Goal: Information Seeking & Learning: Compare options

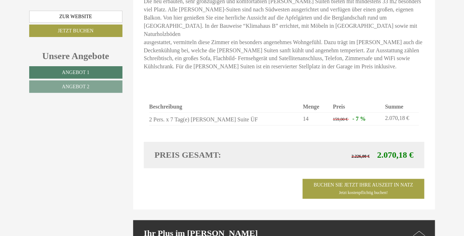
scroll to position [1032, 0]
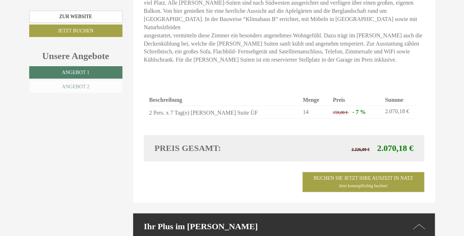
click at [92, 83] on link "Angebot 2" at bounding box center [75, 86] width 93 height 12
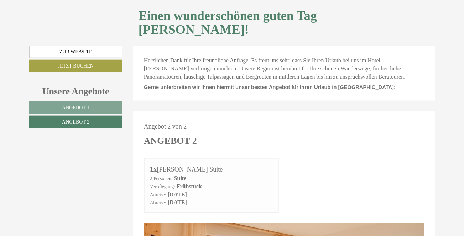
scroll to position [187, 0]
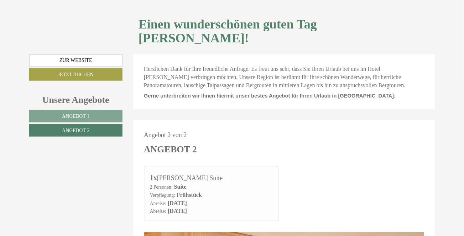
drag, startPoint x: 379, startPoint y: 117, endPoint x: 448, endPoint y: 66, distance: 85.4
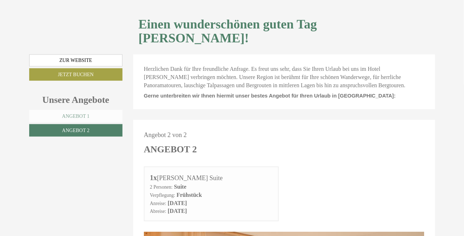
click at [55, 110] on link "Angebot 1" at bounding box center [76, 116] width 94 height 12
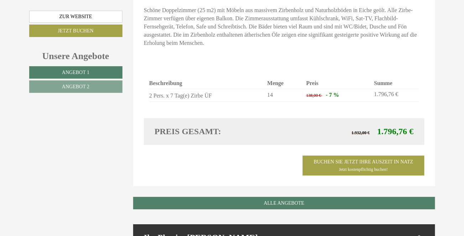
scroll to position [578, 0]
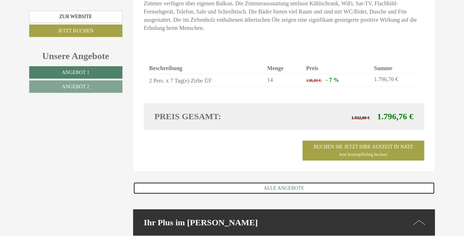
click at [278, 182] on link "ALLE ANGEBOTE" at bounding box center [284, 188] width 302 height 12
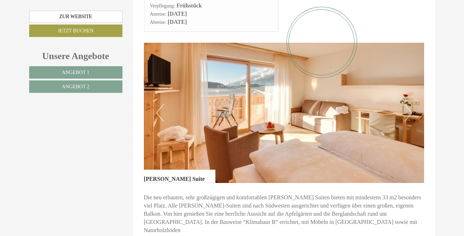
scroll to position [756, 0]
